Goal: Information Seeking & Learning: Learn about a topic

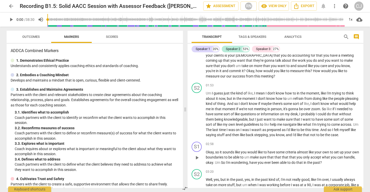
scroll to position [106, 0]
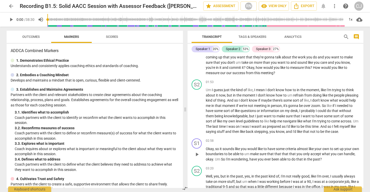
click at [249, 164] on div "S1 play_arrow pause 02:58 keyboard_arrow_right Okay , so it sounds like you wou…" at bounding box center [275, 150] width 176 height 28
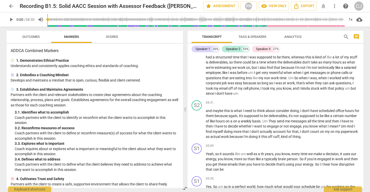
scroll to position [0, 0]
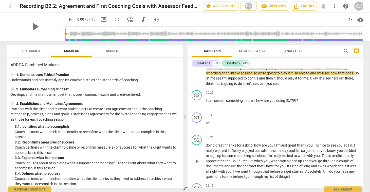
scroll to position [13, 0]
click at [10, 6] on span "arrow_back" at bounding box center [11, 6] width 6 height 6
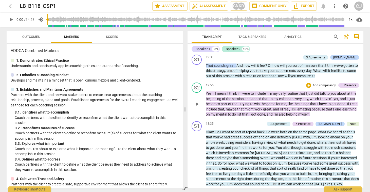
scroll to position [1514, 0]
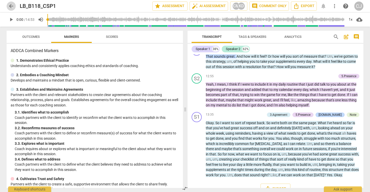
click at [10, 6] on span "arrow_back" at bounding box center [11, 6] width 6 height 6
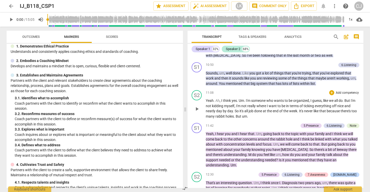
scroll to position [825, 0]
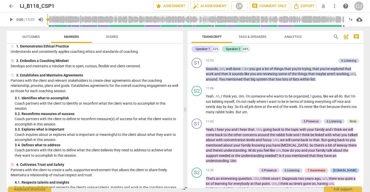
click at [11, 6] on span "arrow_back" at bounding box center [11, 6] width 6 height 6
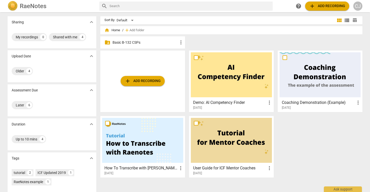
scroll to position [36, 0]
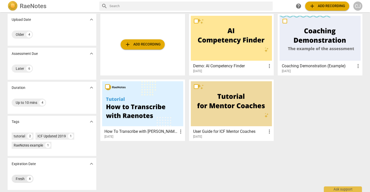
click at [18, 179] on div "Fresh" at bounding box center [20, 178] width 9 height 5
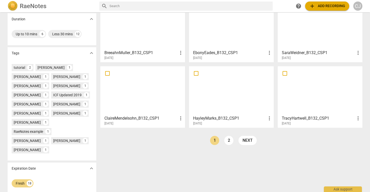
scroll to position [114, 0]
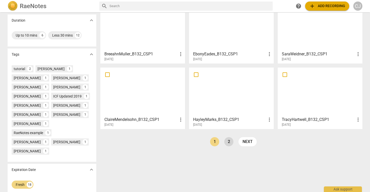
click at [228, 142] on link "2" at bounding box center [228, 141] width 9 height 9
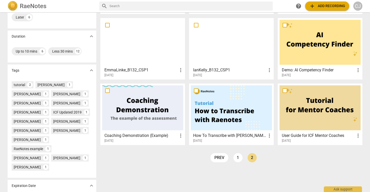
scroll to position [120, 0]
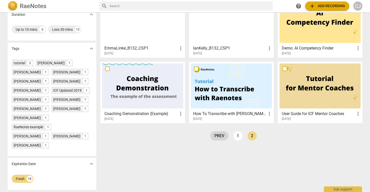
click at [216, 136] on link "prev" at bounding box center [219, 135] width 18 height 9
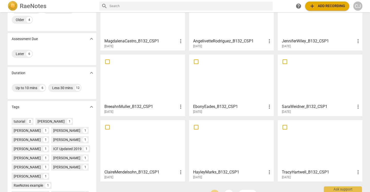
scroll to position [63, 0]
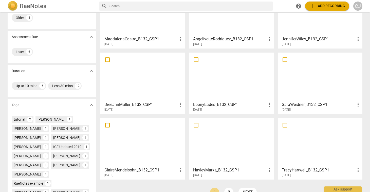
click at [125, 151] on div at bounding box center [142, 142] width 81 height 45
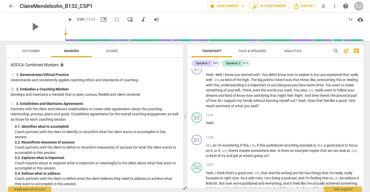
scroll to position [1237, 0]
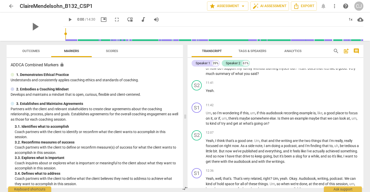
click at [10, 4] on span "arrow_back" at bounding box center [11, 6] width 6 height 6
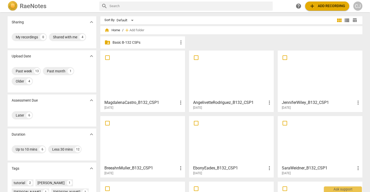
click at [133, 76] on div at bounding box center [142, 74] width 81 height 45
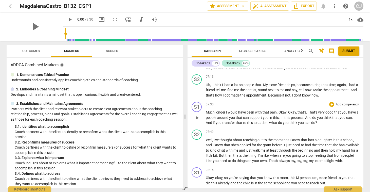
scroll to position [922, 0]
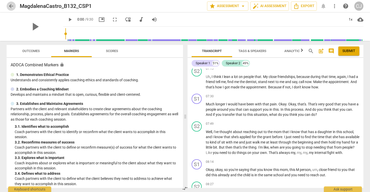
click at [11, 5] on span "arrow_back" at bounding box center [11, 6] width 6 height 6
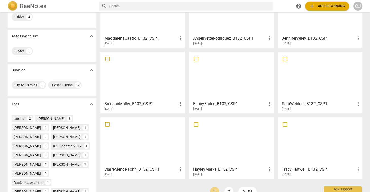
scroll to position [65, 0]
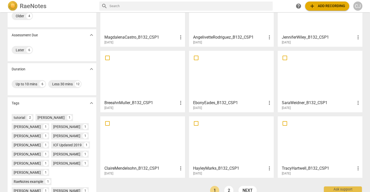
click at [221, 142] on div at bounding box center [231, 140] width 81 height 45
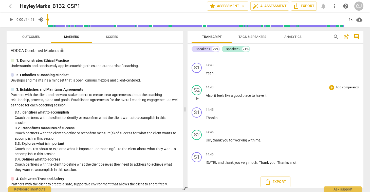
scroll to position [1717, 0]
click at [11, 6] on span "arrow_back" at bounding box center [11, 6] width 6 height 6
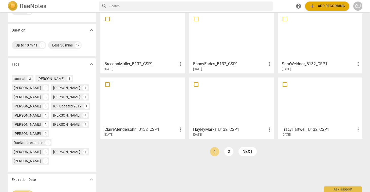
scroll to position [105, 0]
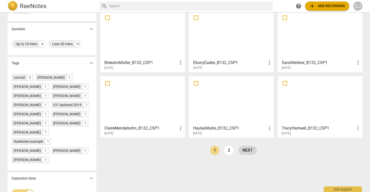
click at [247, 152] on link "next" at bounding box center [247, 149] width 18 height 9
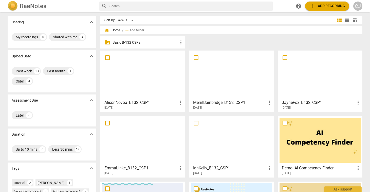
click at [226, 71] on div at bounding box center [231, 74] width 81 height 45
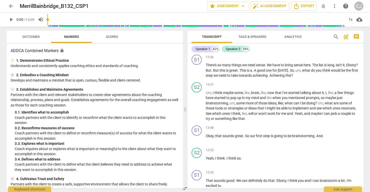
scroll to position [1592, 0]
